Goal: Task Accomplishment & Management: Complete application form

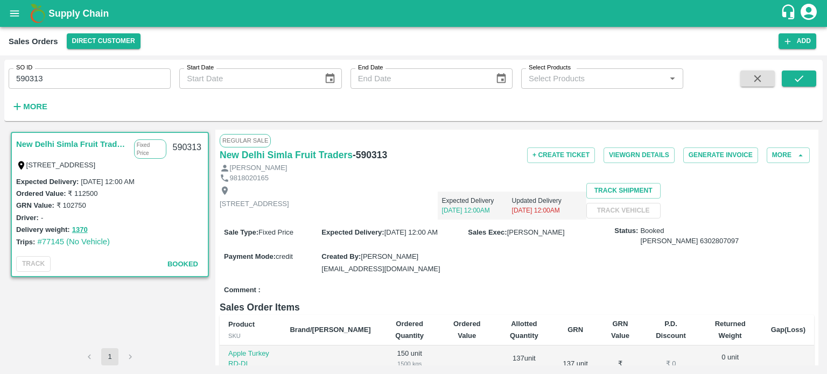
click at [9, 17] on icon "open drawer" at bounding box center [15, 14] width 12 height 12
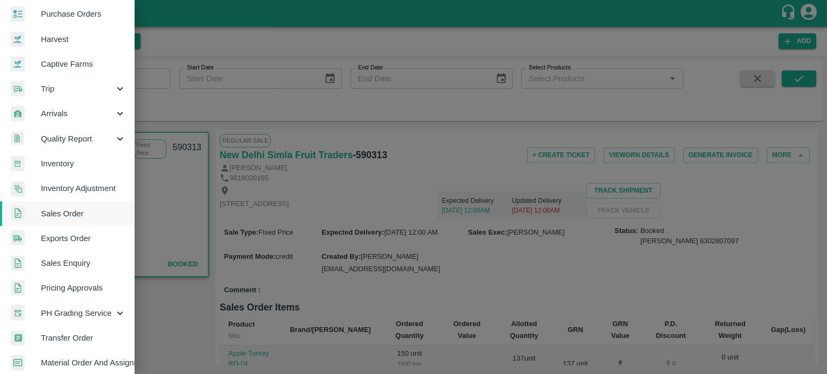
scroll to position [56, 0]
click at [61, 214] on span "Sales Order" at bounding box center [83, 213] width 85 height 12
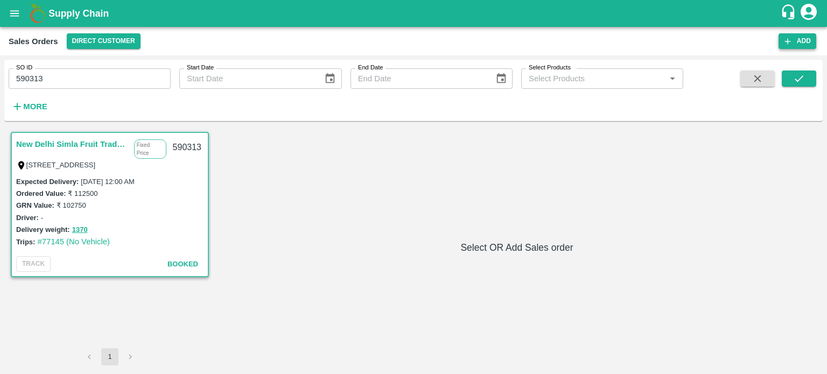
click at [790, 39] on icon "button" at bounding box center [788, 42] width 10 height 10
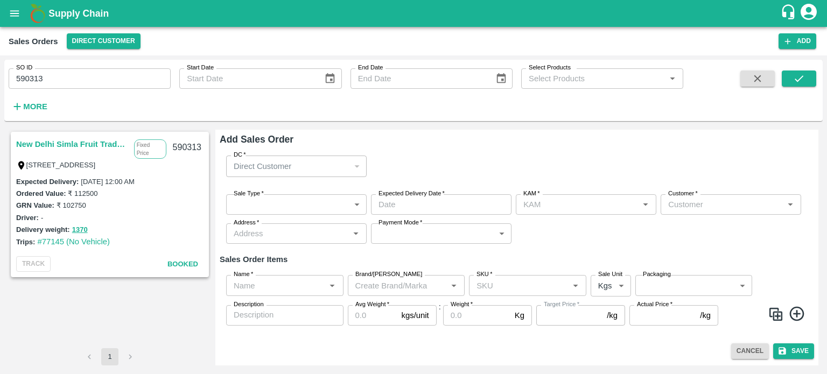
click at [644, 141] on h6 "Add Sales Order" at bounding box center [517, 139] width 594 height 15
click at [273, 166] on p "Direct Customer" at bounding box center [263, 166] width 58 height 12
click at [271, 201] on body "Supply Chain Sales Orders Direct Customer Add SO ID 590313 SO ID Start Date Sta…" at bounding box center [413, 187] width 827 height 374
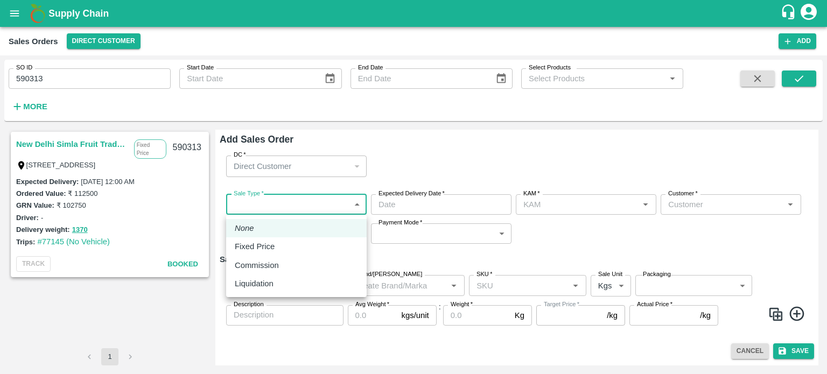
click at [431, 154] on div at bounding box center [413, 187] width 827 height 374
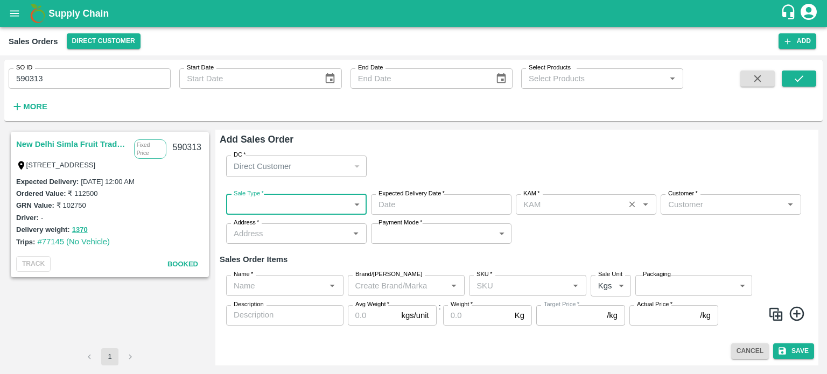
click at [538, 207] on input "KAM   *" at bounding box center [570, 205] width 102 height 14
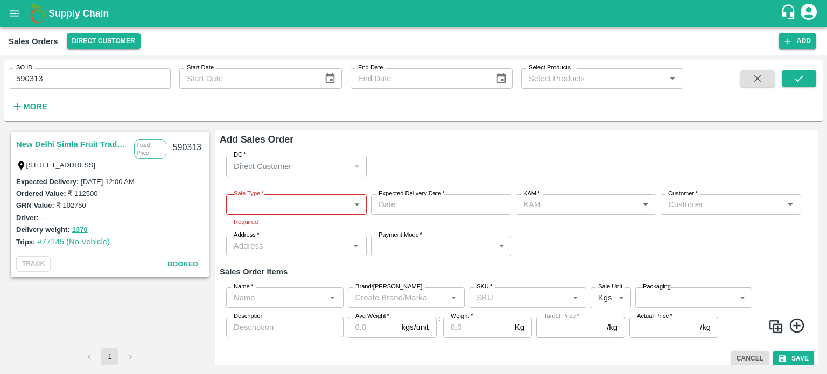
click at [444, 198] on label "Expected Delivery Date   *" at bounding box center [412, 194] width 66 height 9
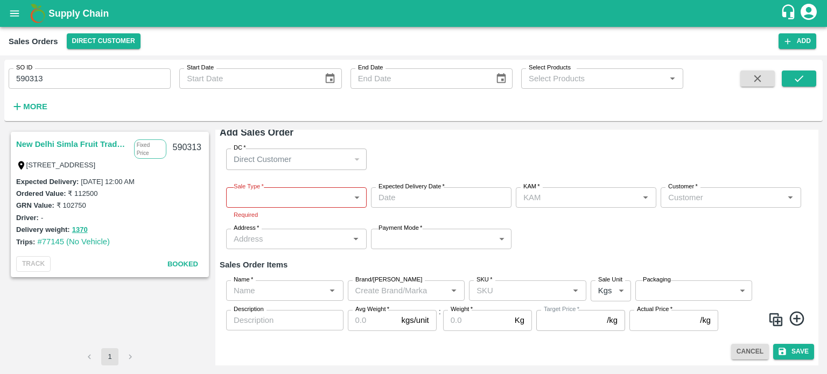
click at [78, 92] on div "SO ID 590313 SO ID Start Date Start Date End Date End Date Select Products Sele…" at bounding box center [341, 88] width 683 height 56
click at [69, 79] on input "590313" at bounding box center [90, 78] width 162 height 20
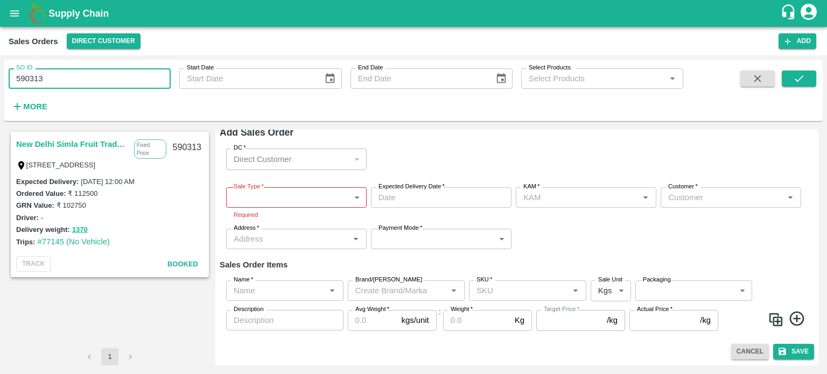
click at [69, 79] on input "590313" at bounding box center [90, 78] width 162 height 20
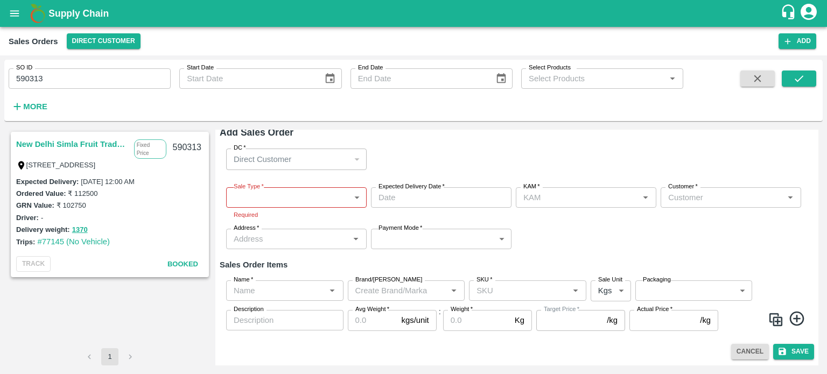
click at [185, 263] on span "Booked" at bounding box center [182, 264] width 31 height 8
click at [55, 79] on input "590313" at bounding box center [90, 78] width 162 height 20
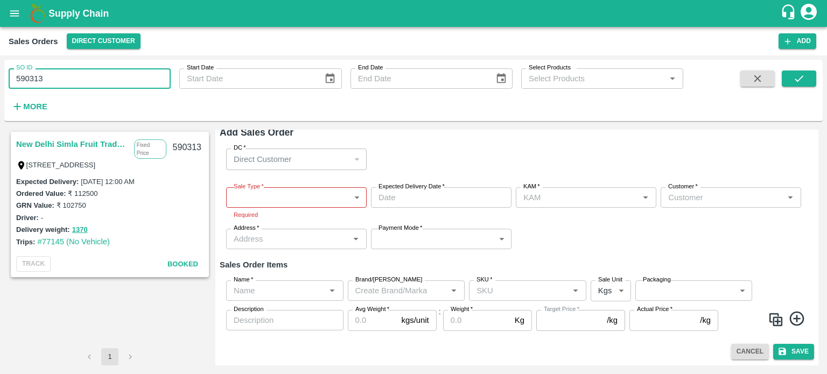
click at [55, 79] on input "590313" at bounding box center [90, 78] width 162 height 20
paste input "text"
click at [797, 71] on button "submit" at bounding box center [799, 79] width 34 height 16
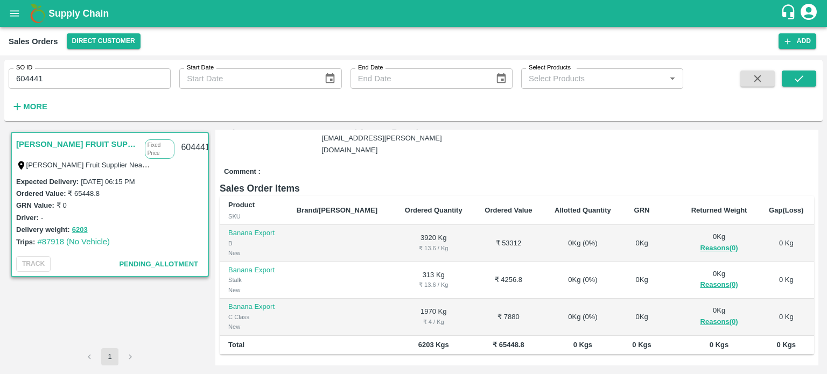
scroll to position [190, 0]
click at [141, 265] on span "Pending_Allotment" at bounding box center [158, 264] width 79 height 8
click at [171, 267] on span "Pending_Allotment" at bounding box center [158, 264] width 79 height 8
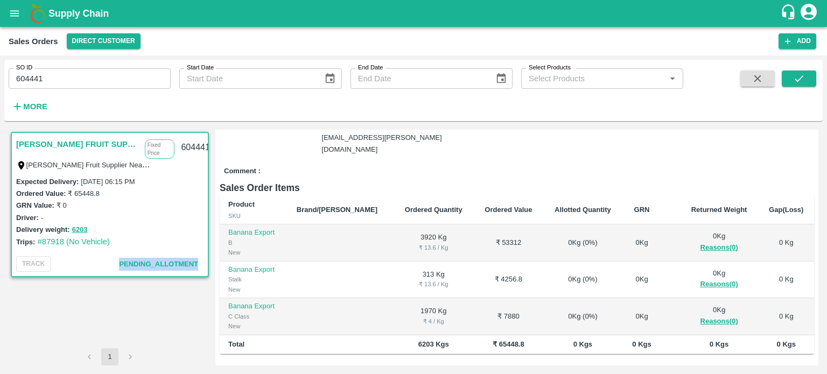
click at [171, 267] on span "Pending_Allotment" at bounding box center [158, 264] width 79 height 8
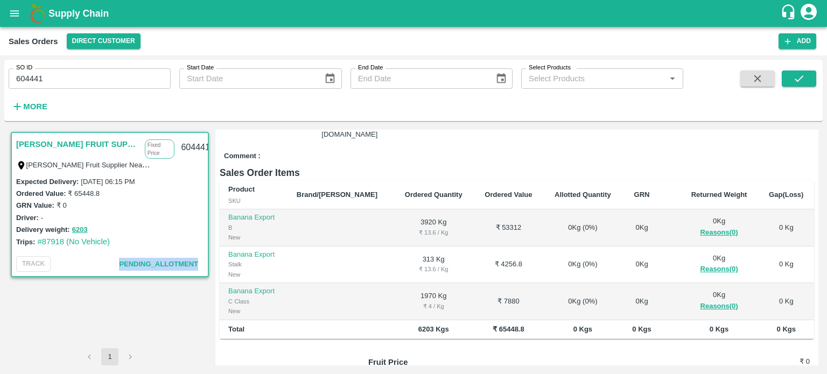
scroll to position [204, 0]
click at [552, 224] on div "0 Kg ( 0 %)" at bounding box center [583, 229] width 62 height 10
click at [543, 248] on td "0 Kg ( 0 %)" at bounding box center [582, 266] width 79 height 37
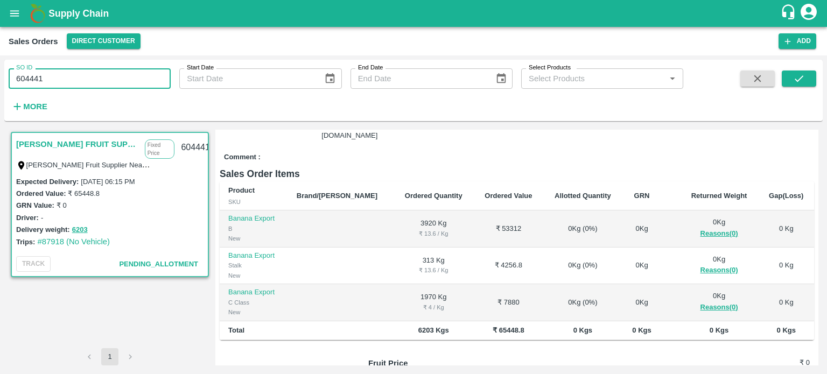
click at [75, 80] on input "604441" at bounding box center [90, 78] width 162 height 20
paste input "text"
type input "604464"
click at [801, 73] on icon "submit" at bounding box center [799, 79] width 12 height 12
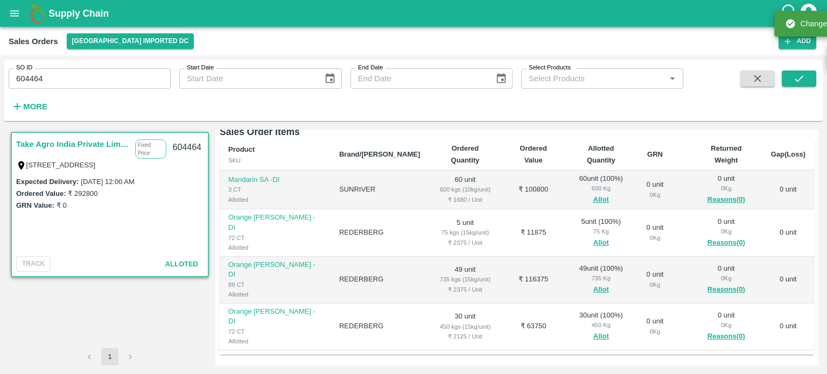
scroll to position [159, 0]
click at [593, 194] on button "Allot" at bounding box center [601, 200] width 16 height 12
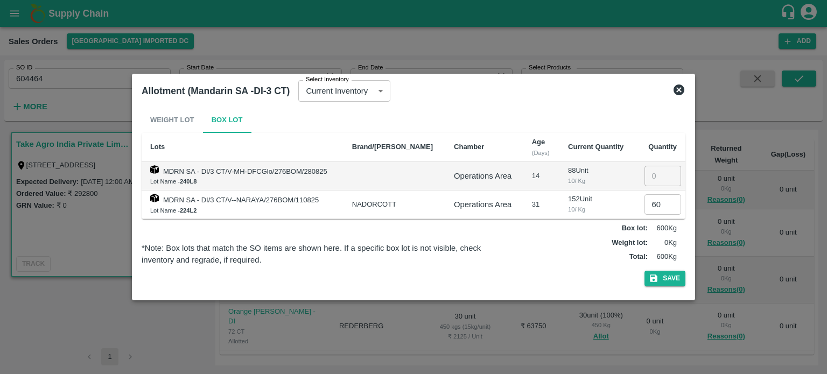
click at [679, 89] on icon at bounding box center [679, 90] width 11 height 11
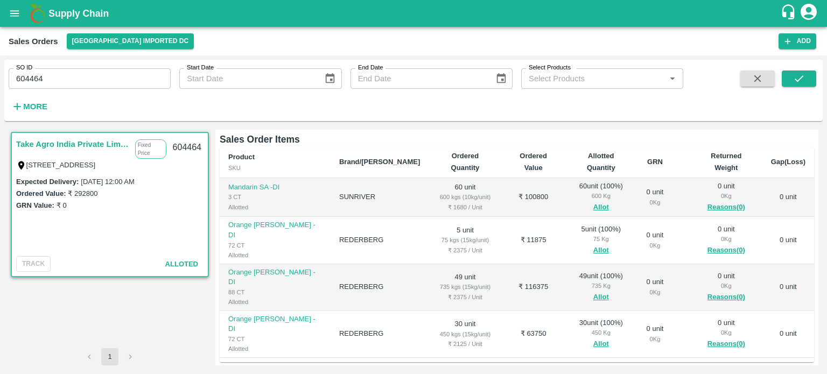
scroll to position [258, 0]
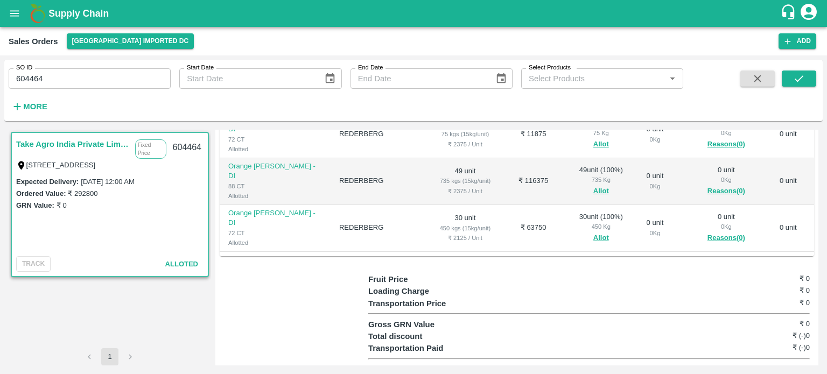
click at [275, 318] on div at bounding box center [294, 325] width 149 height 102
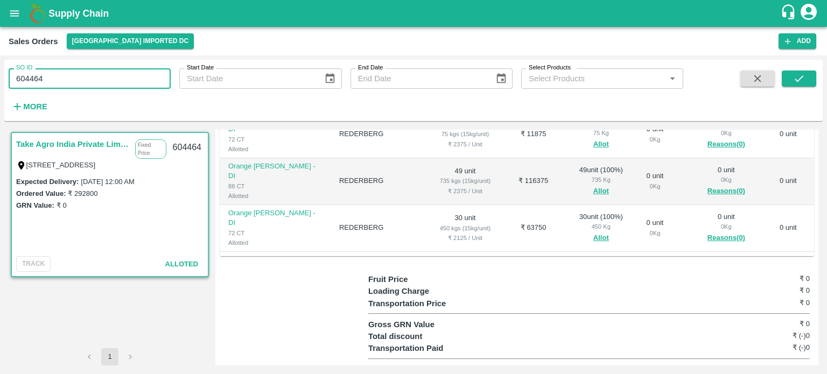
click at [103, 77] on input "604464" at bounding box center [90, 78] width 162 height 20
paste input "text"
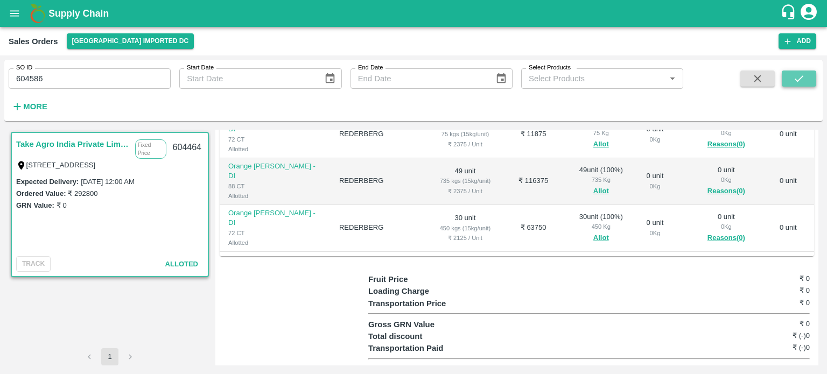
click at [788, 76] on button "submit" at bounding box center [799, 79] width 34 height 16
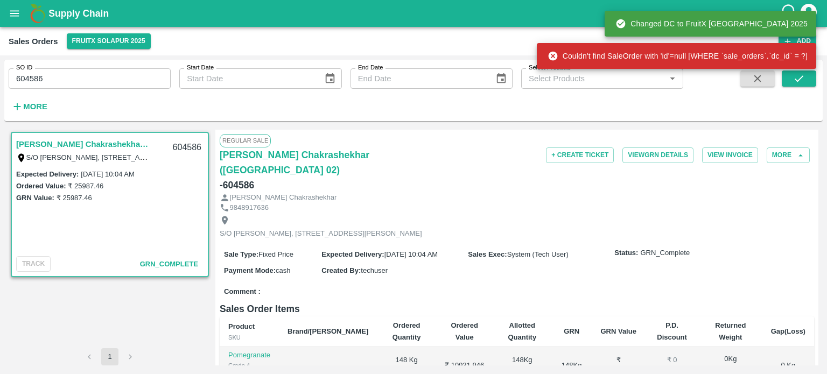
scroll to position [251, 0]
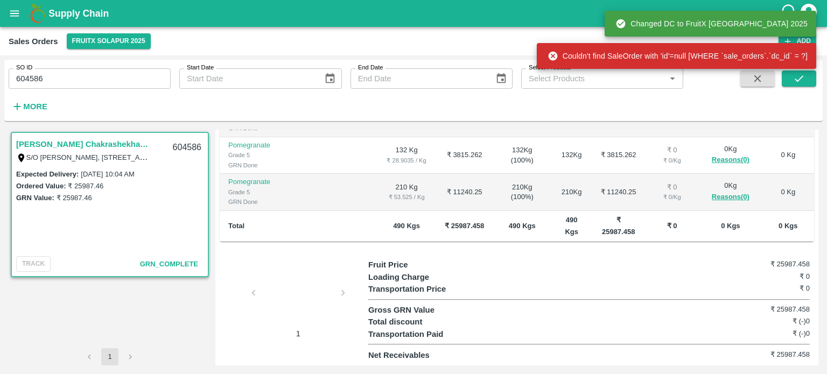
click at [280, 303] on div at bounding box center [298, 296] width 81 height 57
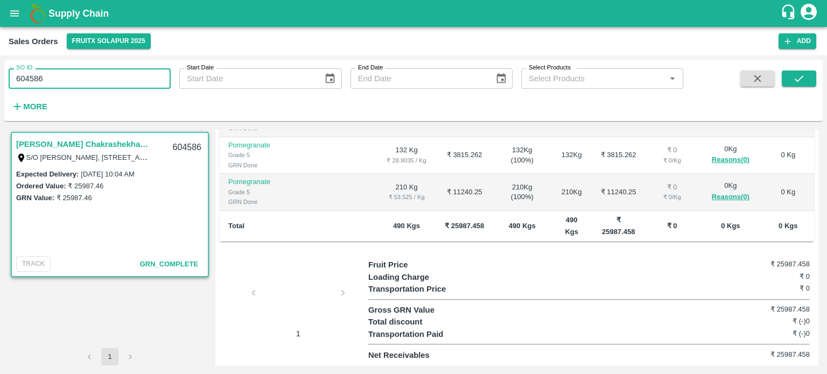
click at [60, 81] on input "604586" at bounding box center [90, 78] width 162 height 20
paste input "text"
click at [803, 83] on icon "submit" at bounding box center [799, 79] width 12 height 12
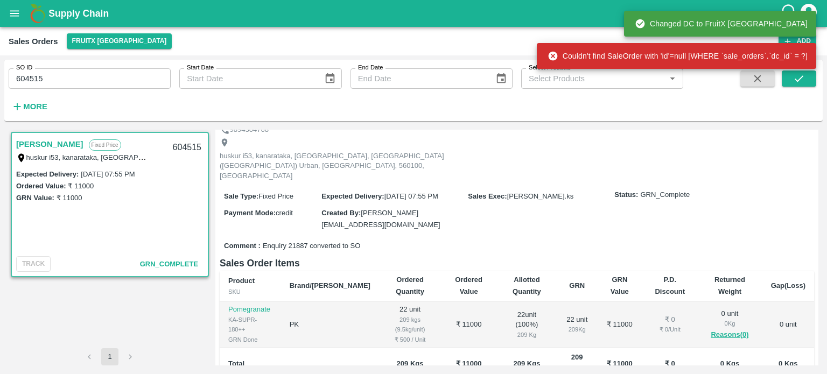
scroll to position [176, 0]
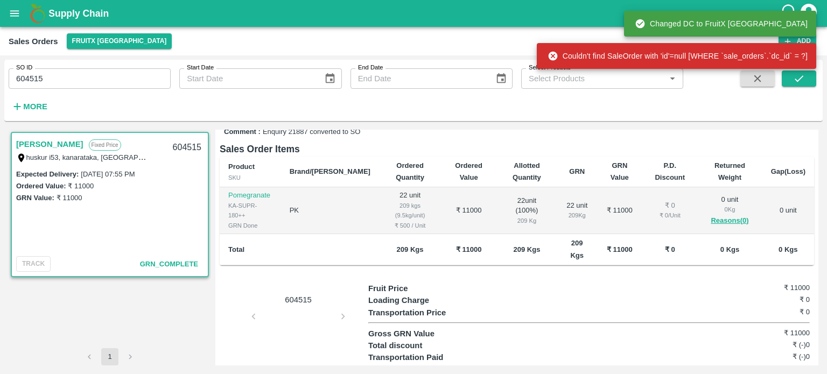
click at [277, 309] on div "604515" at bounding box center [294, 334] width 149 height 102
click at [289, 299] on div "604515" at bounding box center [294, 334] width 149 height 102
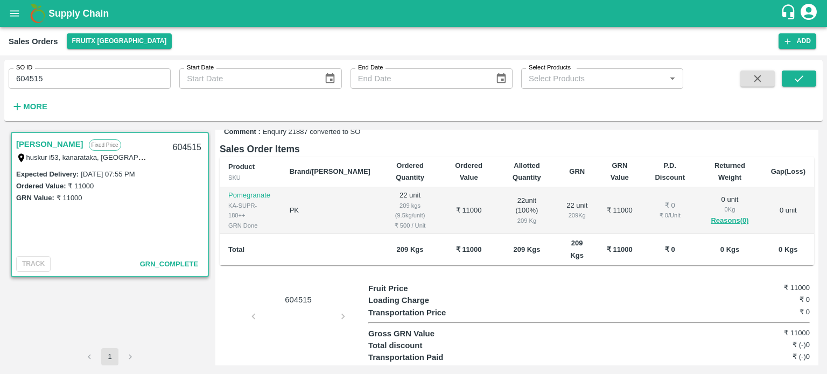
click at [343, 294] on div "604515" at bounding box center [294, 334] width 149 height 102
click at [292, 284] on div "604515" at bounding box center [294, 334] width 149 height 102
click at [80, 81] on input "604515" at bounding box center [90, 78] width 162 height 20
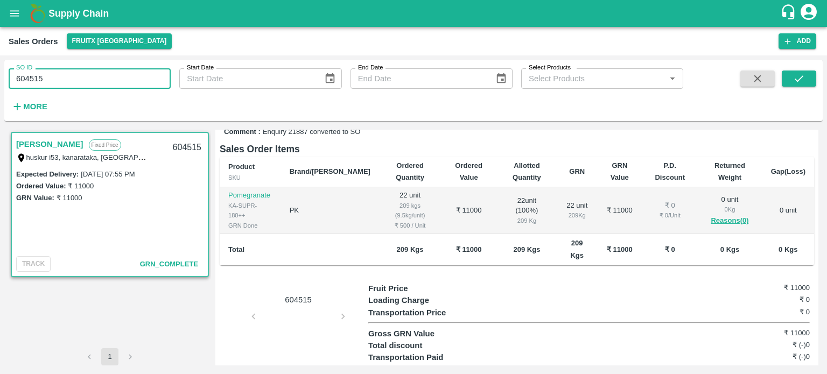
paste input "text"
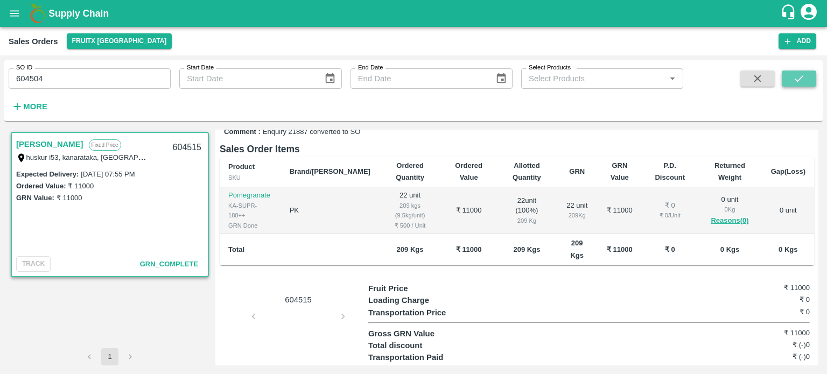
click at [800, 81] on icon "submit" at bounding box center [799, 79] width 12 height 12
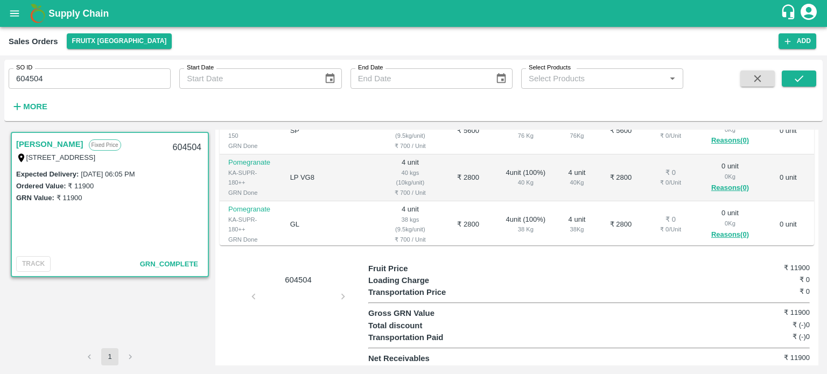
scroll to position [18, 0]
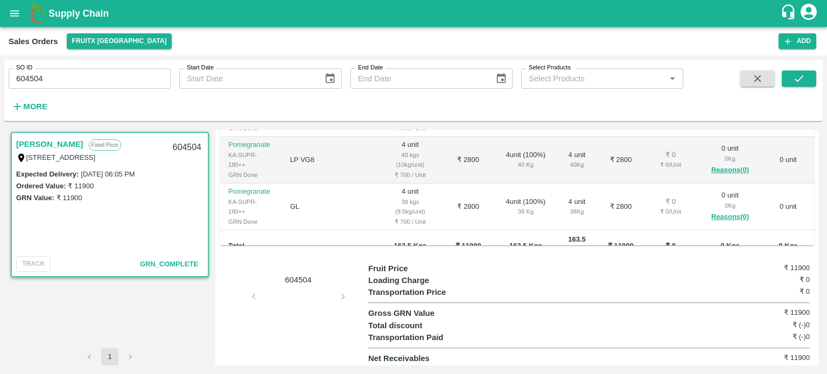
click at [301, 293] on div "604504" at bounding box center [294, 314] width 149 height 102
click at [302, 293] on div "604504" at bounding box center [294, 314] width 149 height 102
click at [90, 85] on input "604504" at bounding box center [90, 78] width 162 height 20
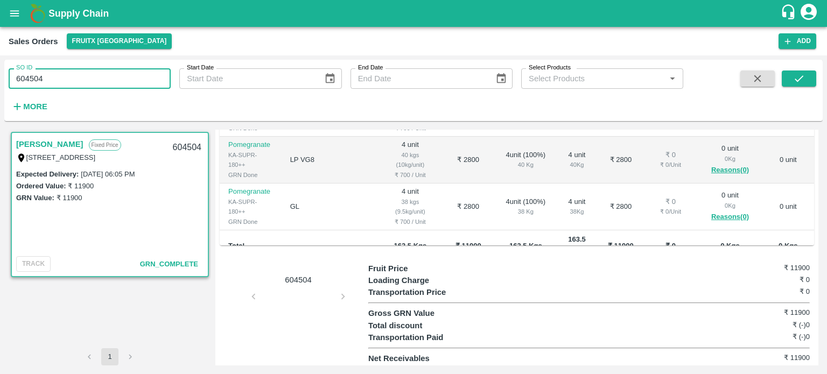
paste input "text"
type input "604581"
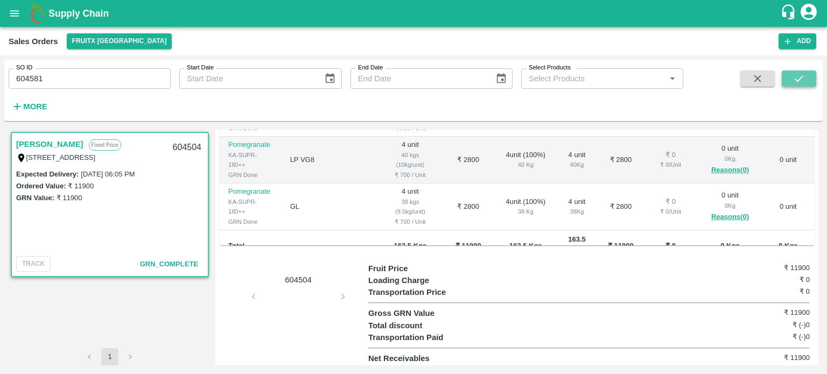
click at [793, 71] on button "submit" at bounding box center [799, 79] width 34 height 16
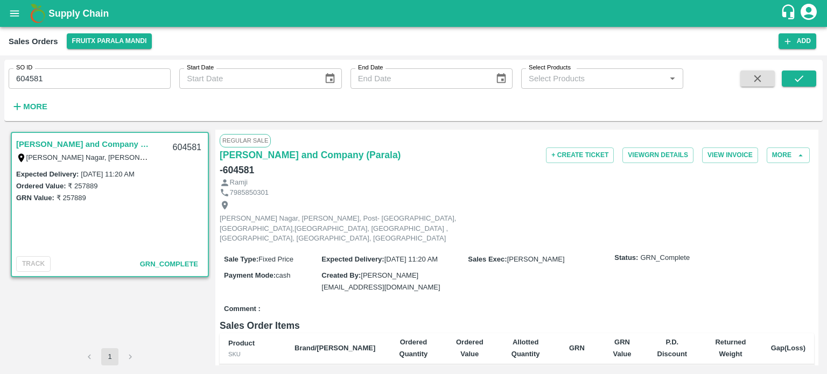
scroll to position [296, 0]
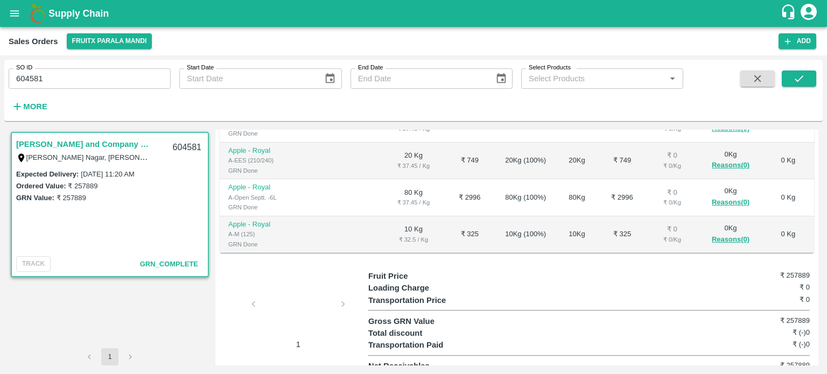
click at [301, 301] on div at bounding box center [298, 307] width 81 height 57
click at [282, 306] on div at bounding box center [298, 307] width 81 height 57
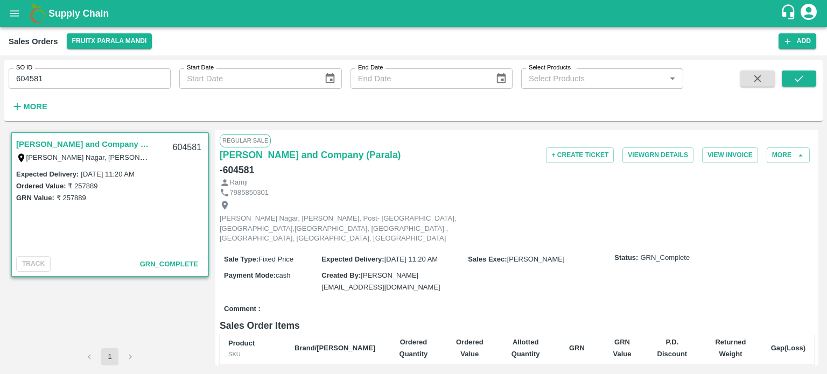
scroll to position [0, 0]
click at [712, 149] on button "View Invoice" at bounding box center [730, 156] width 56 height 16
click at [131, 46] on button "FruitX Parala Mandi" at bounding box center [110, 41] width 86 height 16
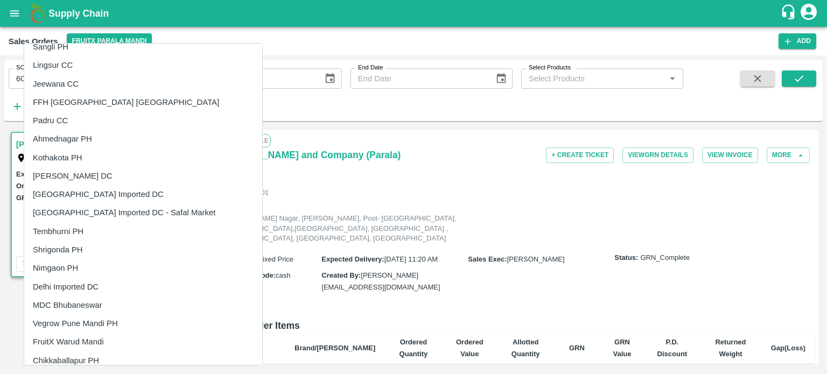
scroll to position [269, 0]
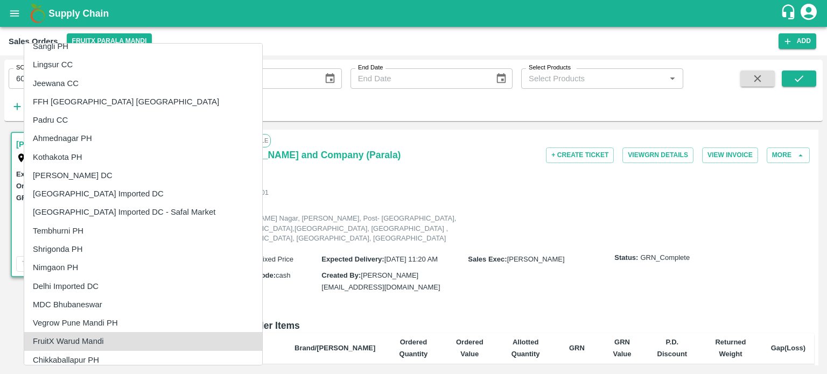
click at [302, 99] on div at bounding box center [413, 187] width 827 height 374
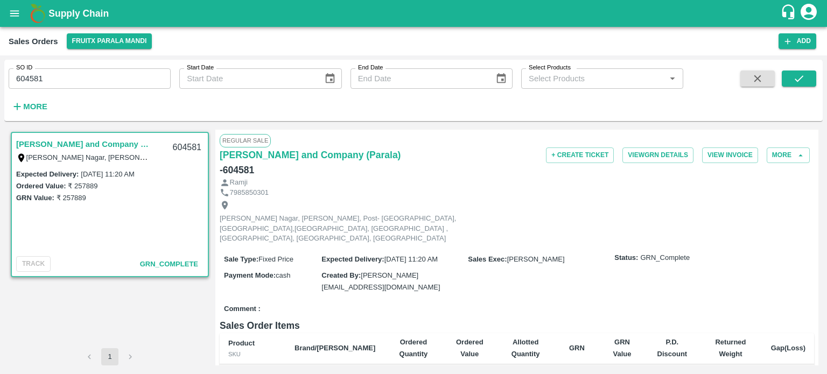
scroll to position [296, 0]
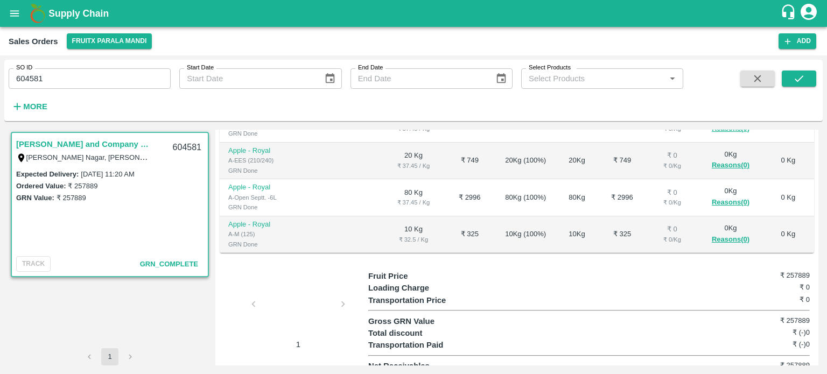
click at [278, 306] on div at bounding box center [298, 307] width 81 height 57
click at [84, 72] on input "604581" at bounding box center [90, 78] width 162 height 20
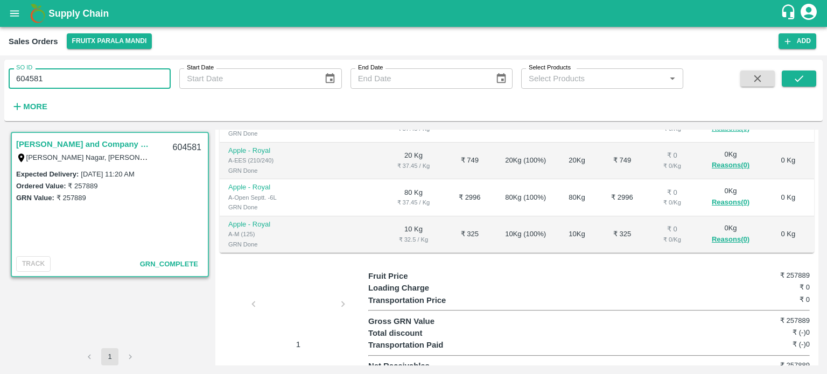
click at [84, 72] on input "604581" at bounding box center [90, 78] width 162 height 20
paste input "text"
click at [808, 75] on button "submit" at bounding box center [799, 79] width 34 height 16
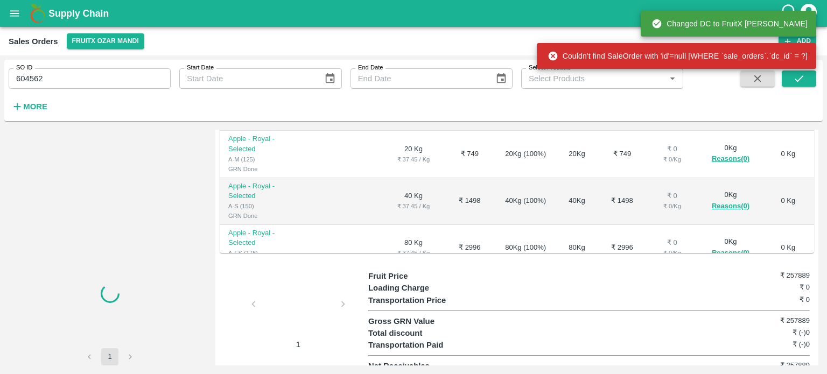
scroll to position [127, 0]
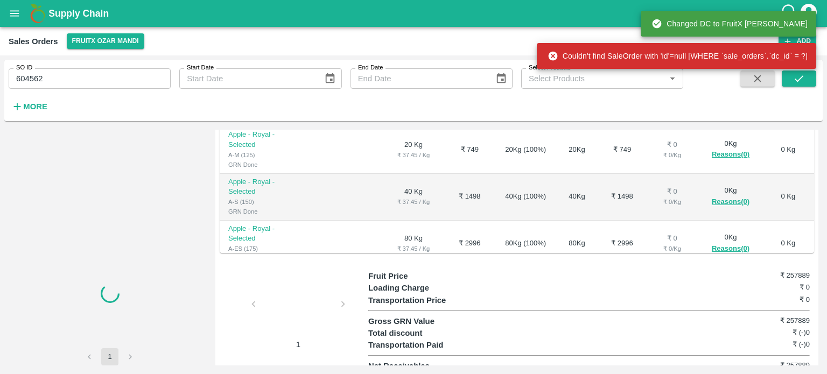
click at [301, 286] on div at bounding box center [298, 307] width 81 height 57
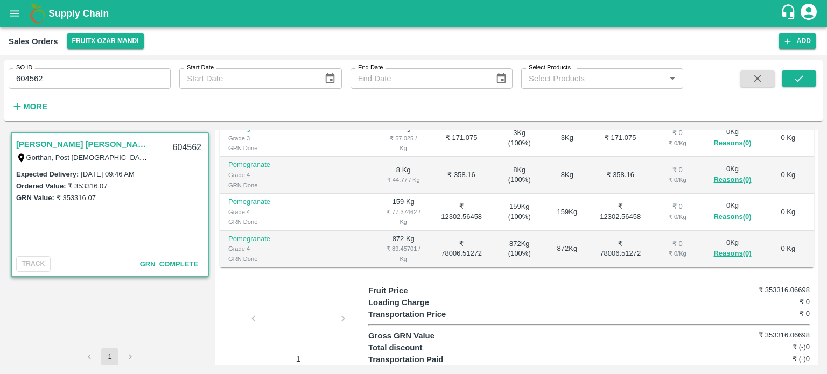
scroll to position [699, 0]
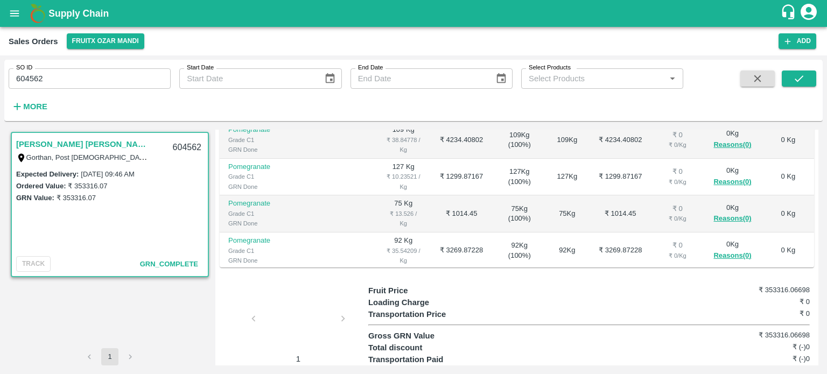
click at [302, 300] on div at bounding box center [298, 321] width 81 height 57
click at [305, 298] on div at bounding box center [298, 321] width 81 height 57
click at [119, 81] on input "604562" at bounding box center [90, 78] width 162 height 20
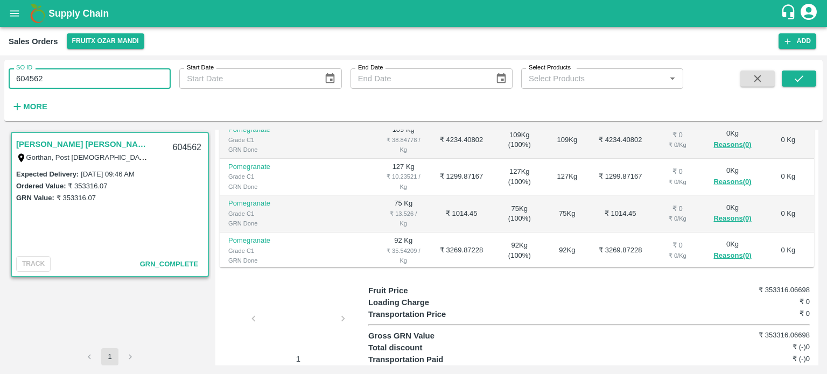
click at [119, 81] on input "604562" at bounding box center [90, 78] width 162 height 20
paste input "text"
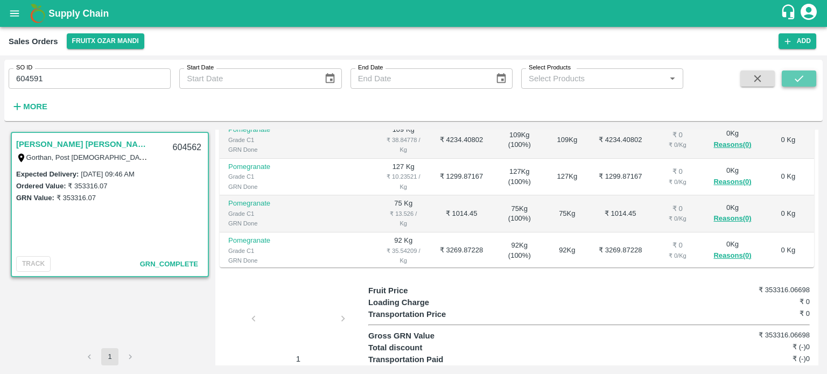
click at [792, 79] on button "submit" at bounding box center [799, 79] width 34 height 16
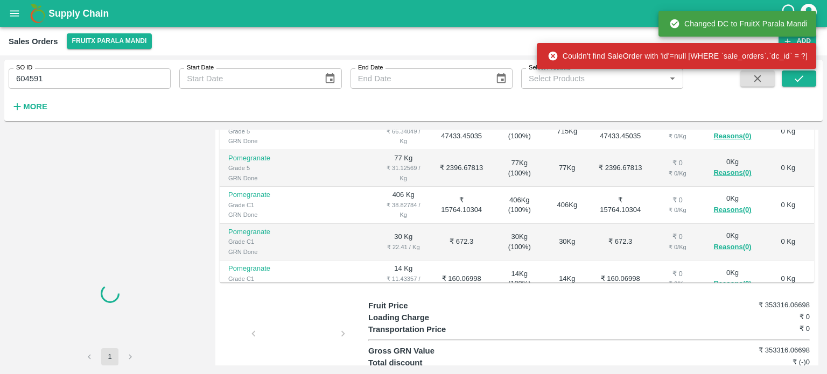
scroll to position [248, 0]
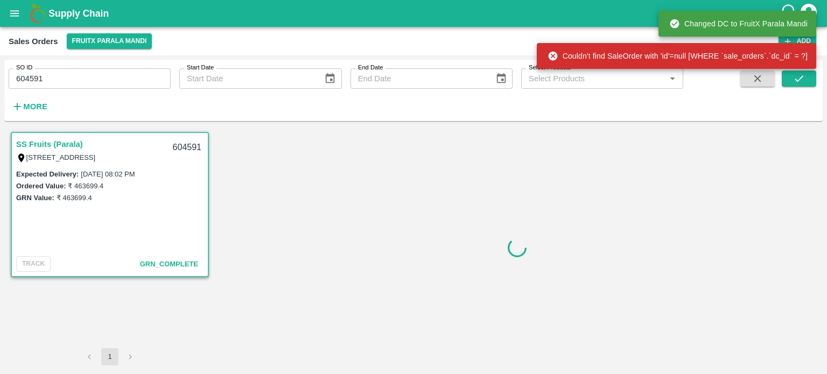
click at [288, 318] on div at bounding box center [516, 248] width 603 height 236
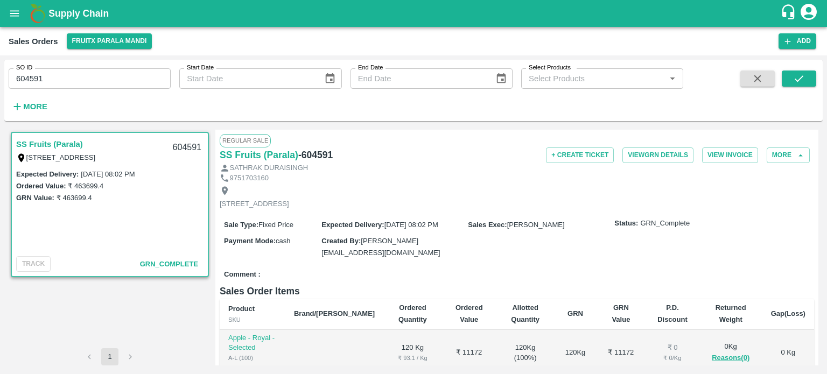
scroll to position [281, 0]
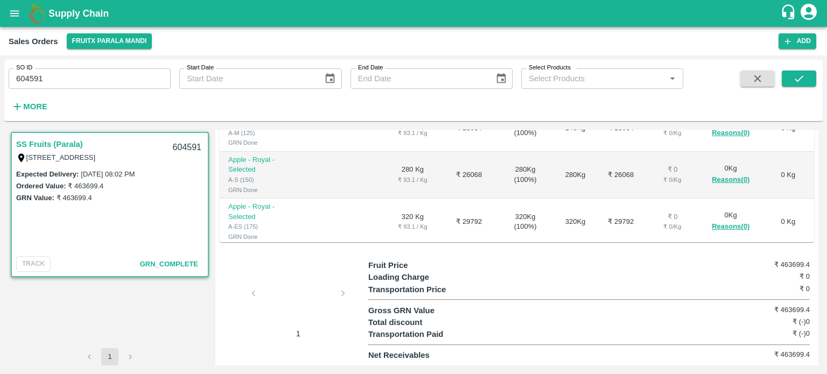
click at [295, 303] on div at bounding box center [298, 296] width 81 height 57
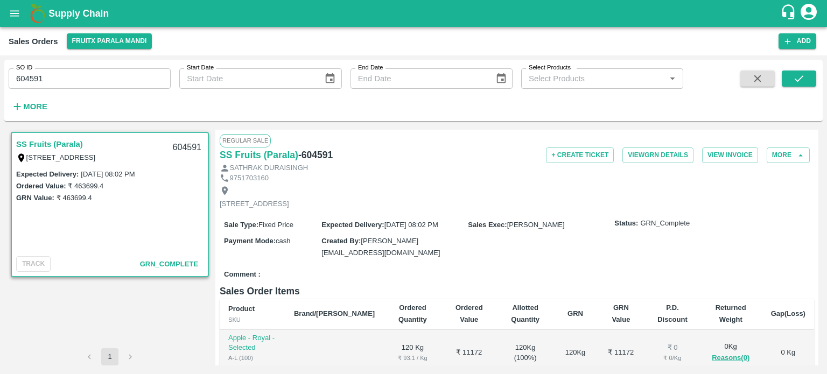
click at [77, 79] on input "604591" at bounding box center [90, 78] width 162 height 20
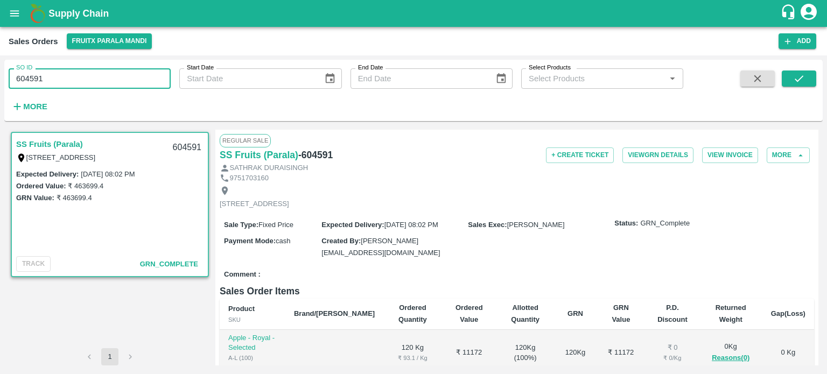
click at [77, 79] on input "604591" at bounding box center [90, 78] width 162 height 20
paste input "text"
click at [803, 85] on button "submit" at bounding box center [799, 79] width 34 height 16
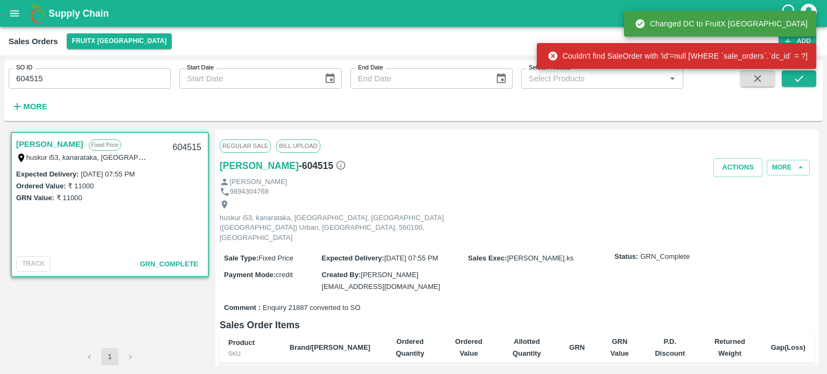
scroll to position [176, 0]
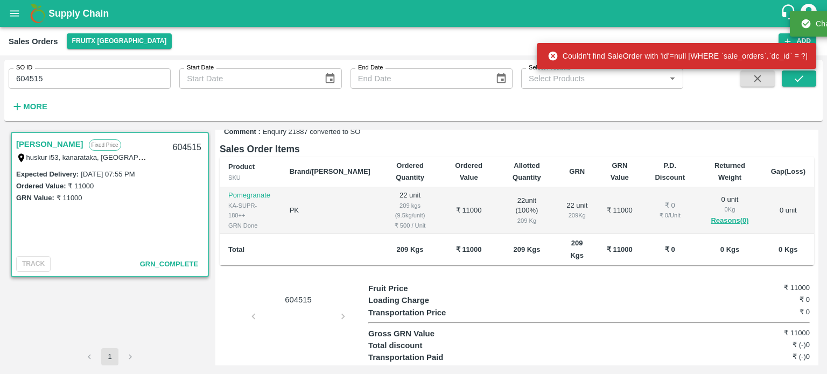
click at [294, 297] on div "604515" at bounding box center [294, 334] width 149 height 102
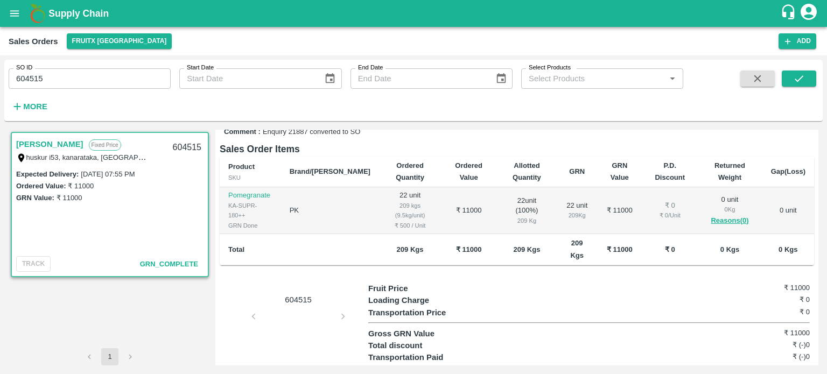
click at [296, 294] on p "604515" at bounding box center [298, 300] width 81 height 12
copy p "604515"
click at [101, 75] on input "604515" at bounding box center [90, 78] width 162 height 20
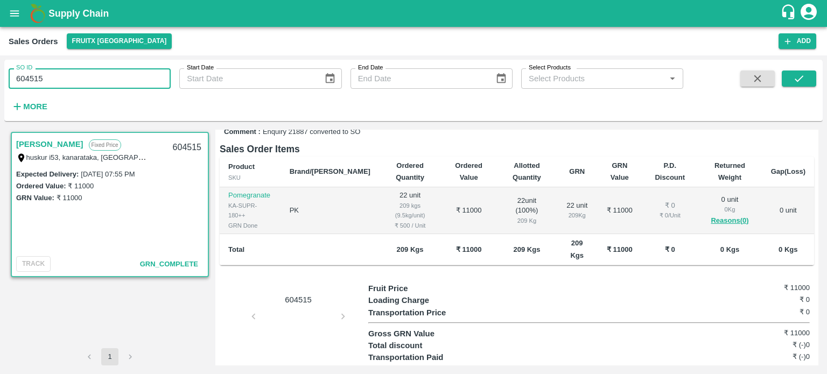
paste input "text"
click at [801, 77] on icon "submit" at bounding box center [799, 78] width 9 height 6
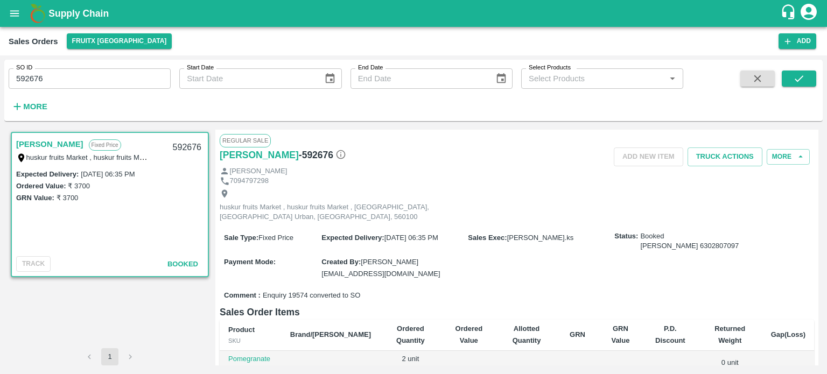
scroll to position [259, 0]
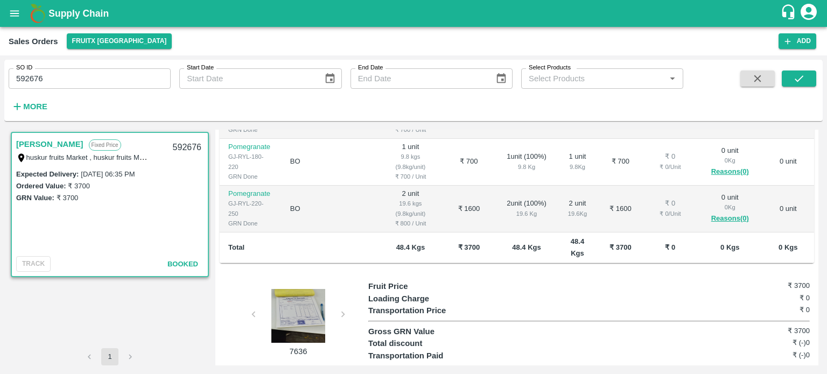
click at [297, 289] on div at bounding box center [298, 316] width 81 height 54
click at [82, 79] on input "592676" at bounding box center [90, 78] width 162 height 20
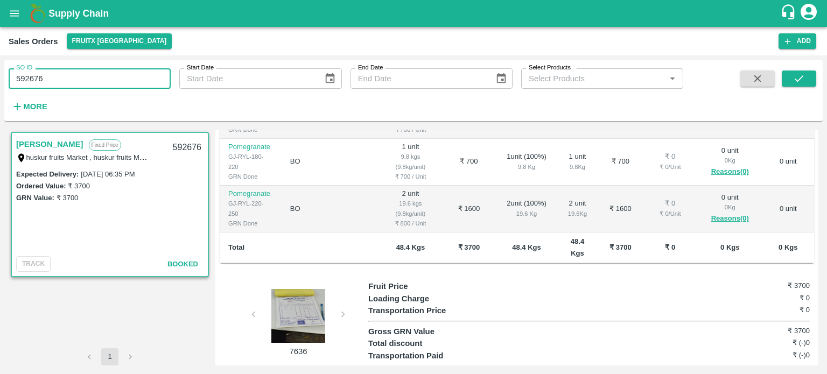
click at [82, 79] on input "592676" at bounding box center [90, 78] width 162 height 20
paste input "text"
click at [804, 81] on icon "submit" at bounding box center [799, 79] width 12 height 12
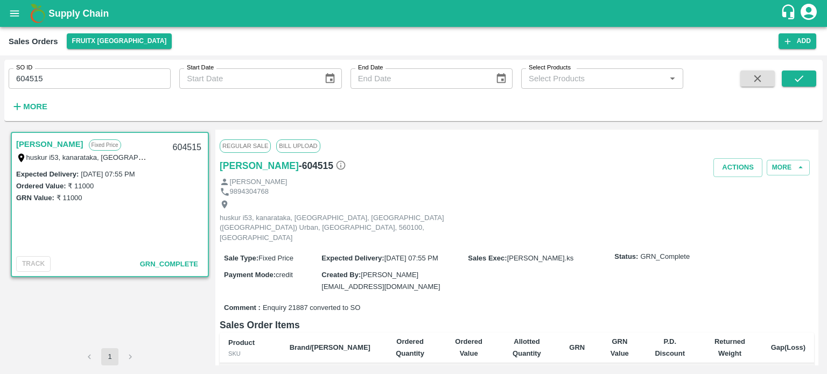
click at [653, 173] on div "Actions More" at bounding box center [616, 167] width 396 height 19
click at [189, 142] on div "604515" at bounding box center [186, 147] width 41 height 25
click at [181, 189] on div "Ordered Value: ₹ 11000" at bounding box center [109, 186] width 187 height 12
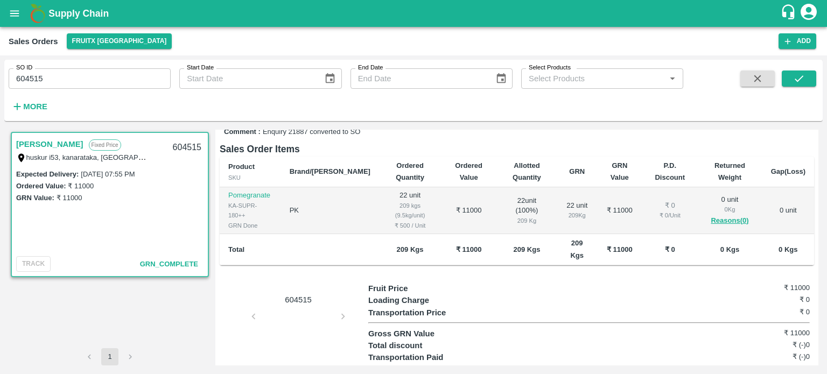
click at [293, 294] on p "604515" at bounding box center [298, 300] width 81 height 12
click at [295, 294] on p "604515" at bounding box center [298, 300] width 81 height 12
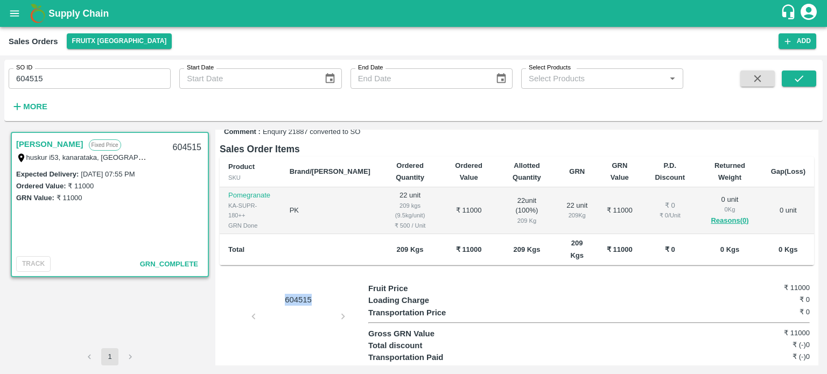
click at [308, 320] on div "604515" at bounding box center [294, 334] width 149 height 102
click at [92, 82] on input "604515" at bounding box center [90, 78] width 162 height 20
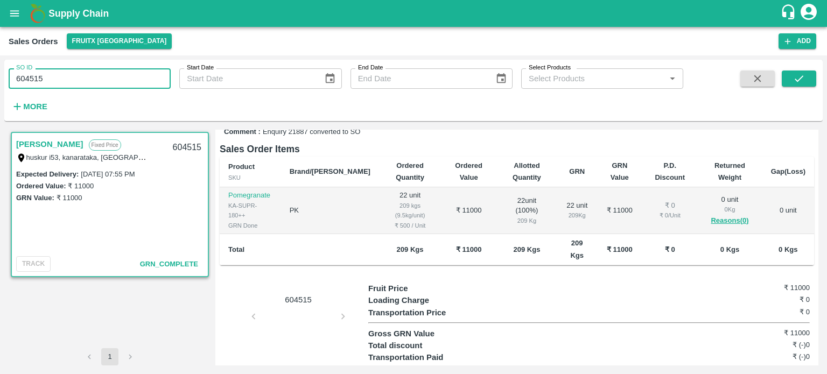
paste input "text"
type input "602939"
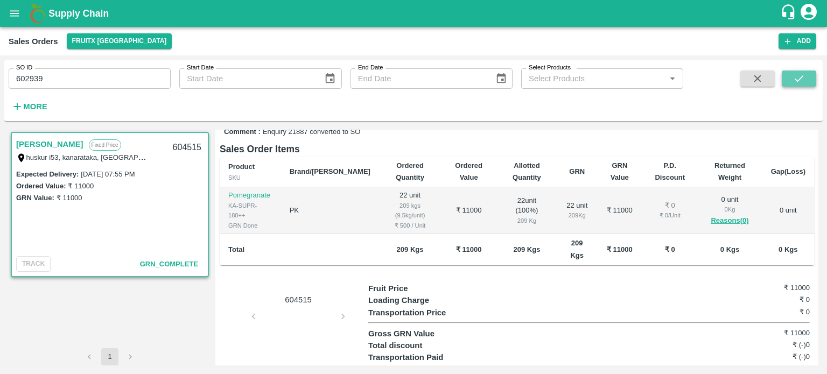
click at [786, 76] on button "submit" at bounding box center [799, 79] width 34 height 16
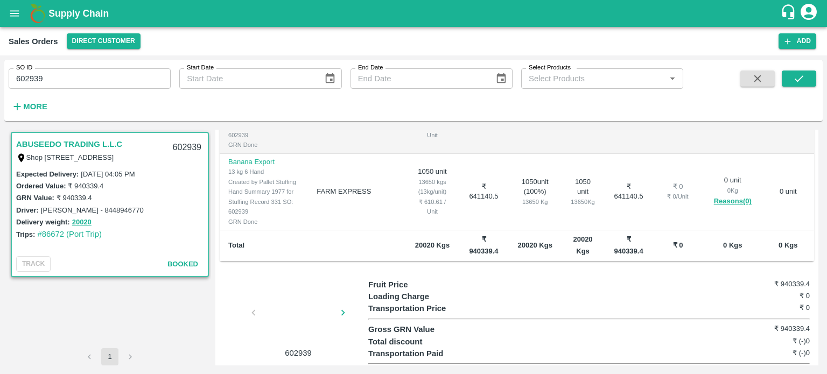
scroll to position [269, 0]
